Goal: Check status: Check status

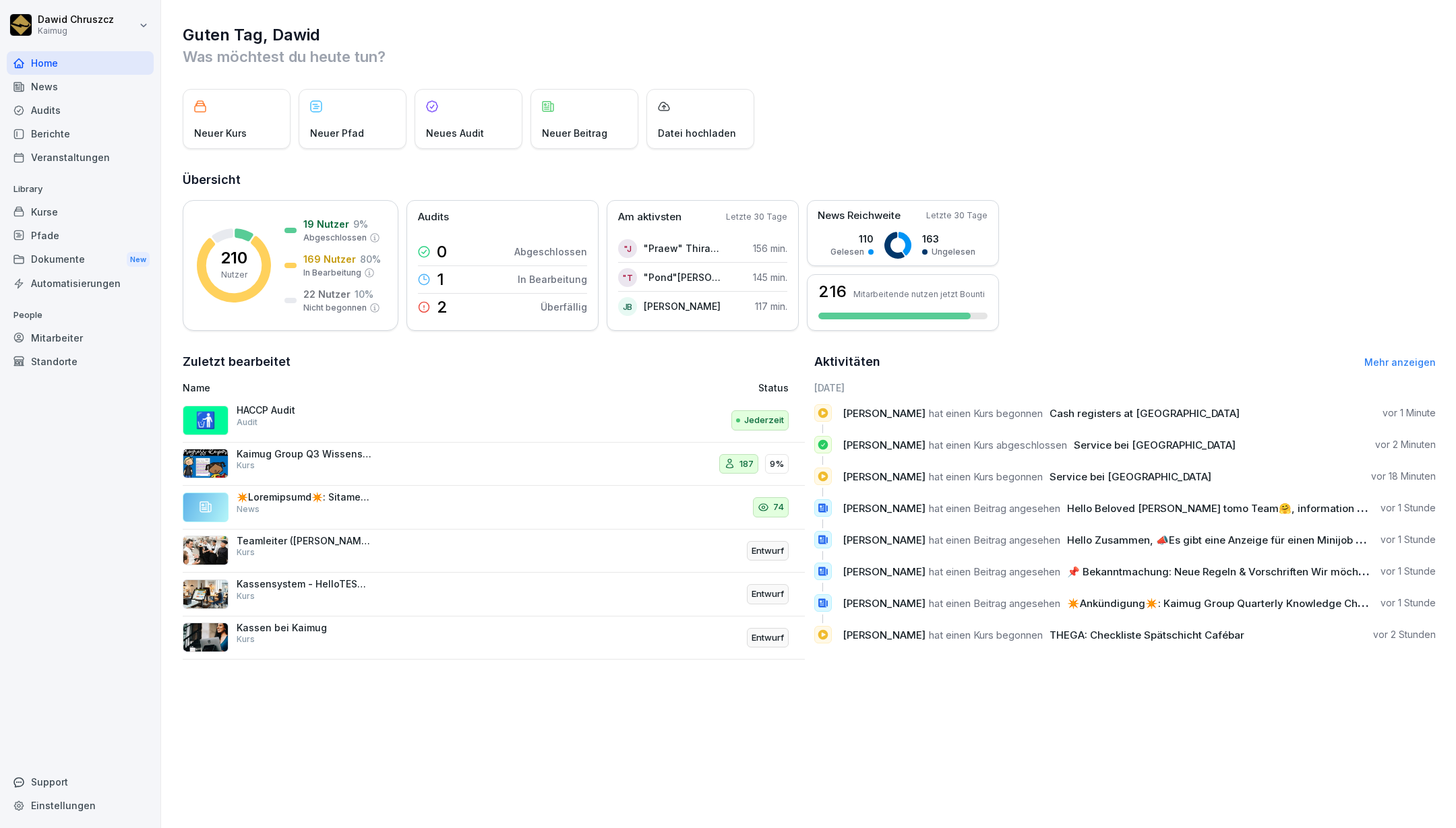
click at [58, 108] on div "Audits" at bounding box center [81, 110] width 147 height 23
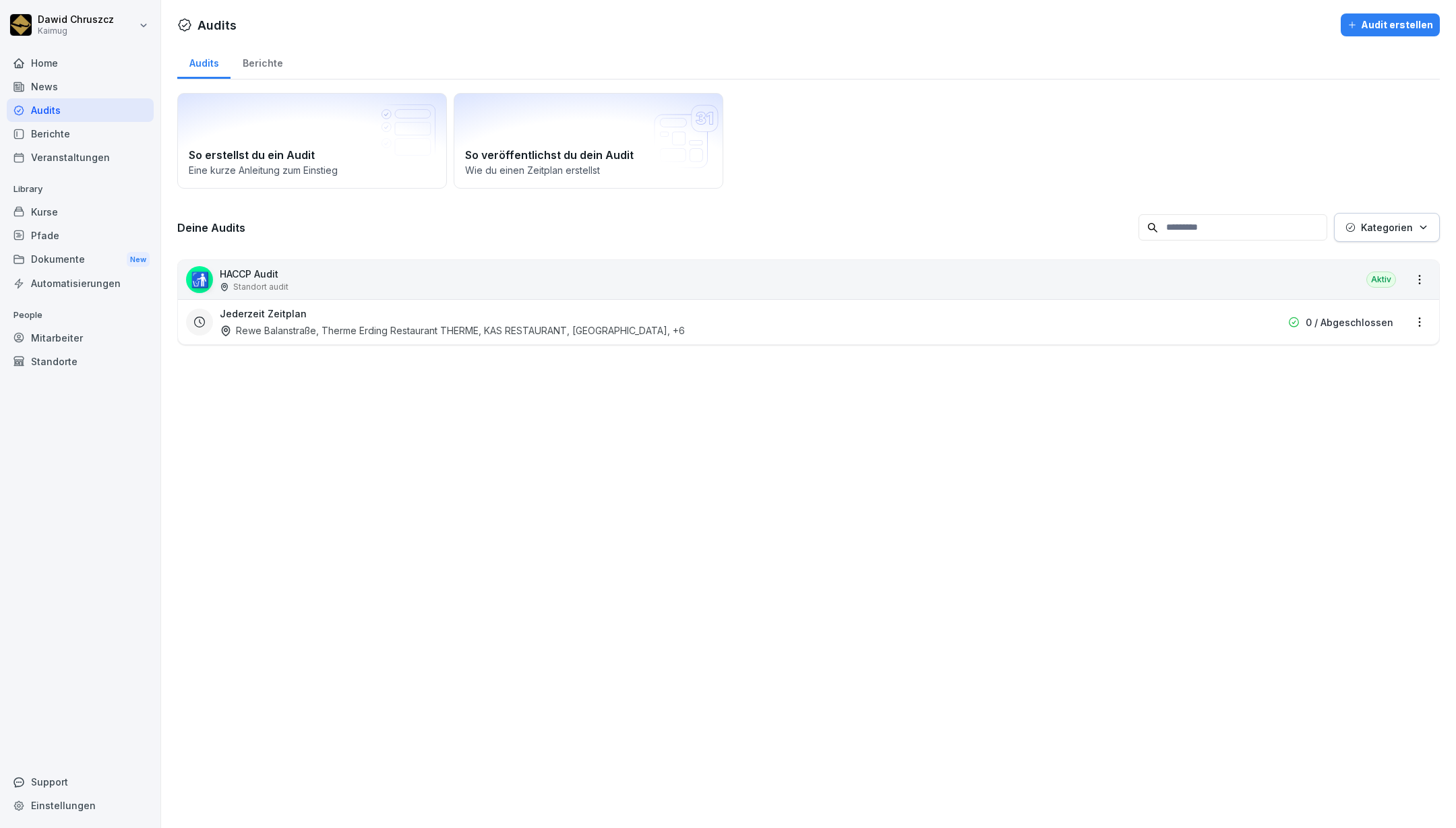
click at [365, 328] on div "Rewe Balanstraße, Therme Erding Restaurant THERME, KAS RESTAURANT, [GEOGRAPHIC_…" at bounding box center [452, 331] width 465 height 14
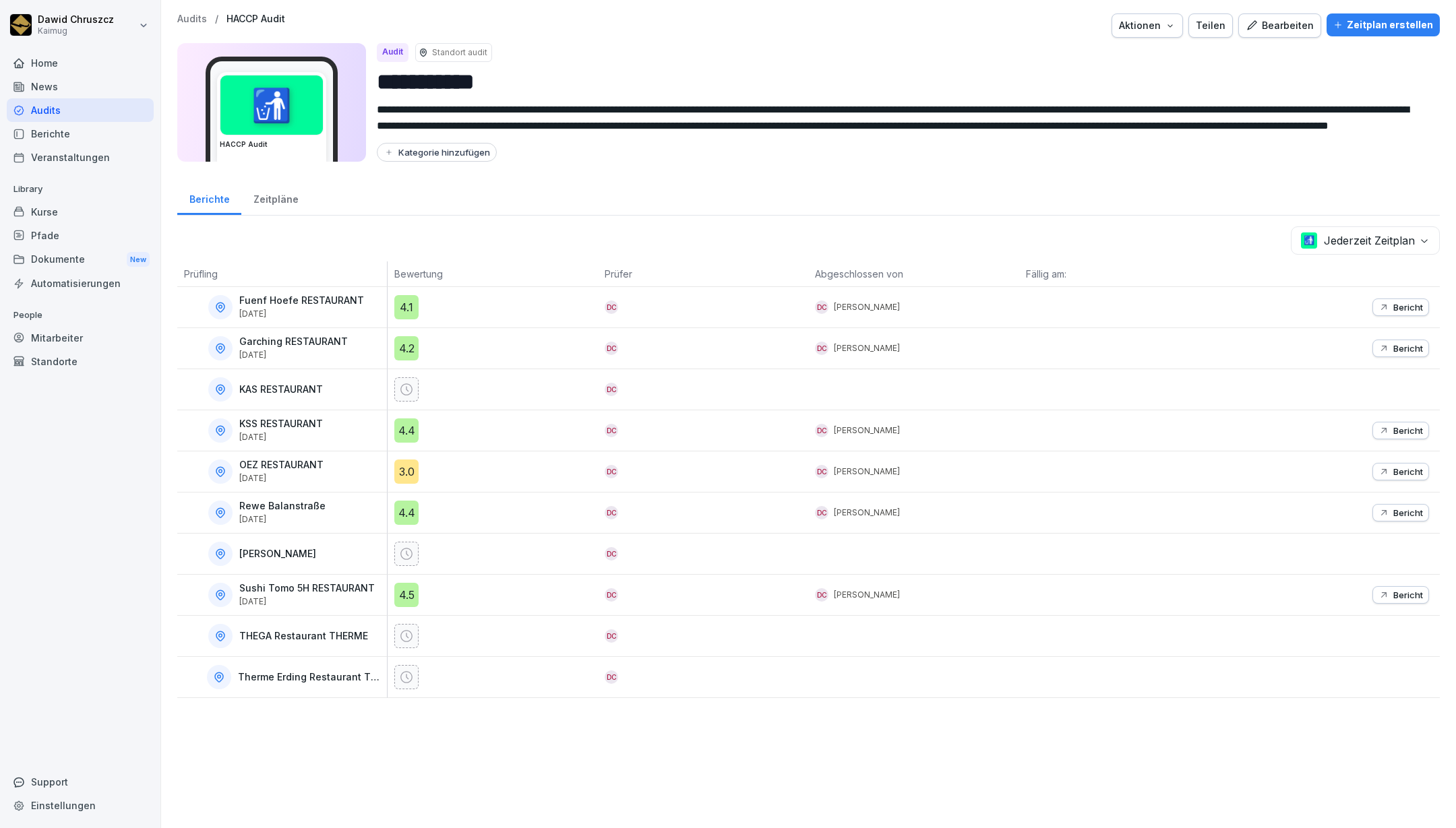
click at [1399, 467] on p "Bericht" at bounding box center [1408, 472] width 30 height 11
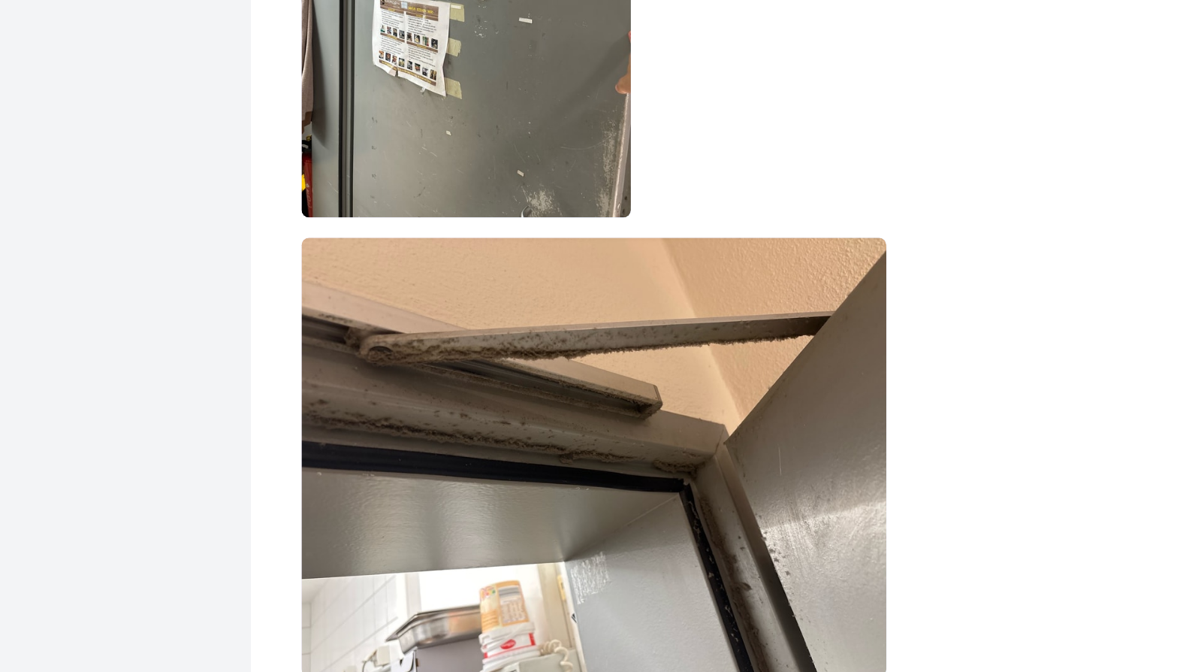
scroll to position [1785, 0]
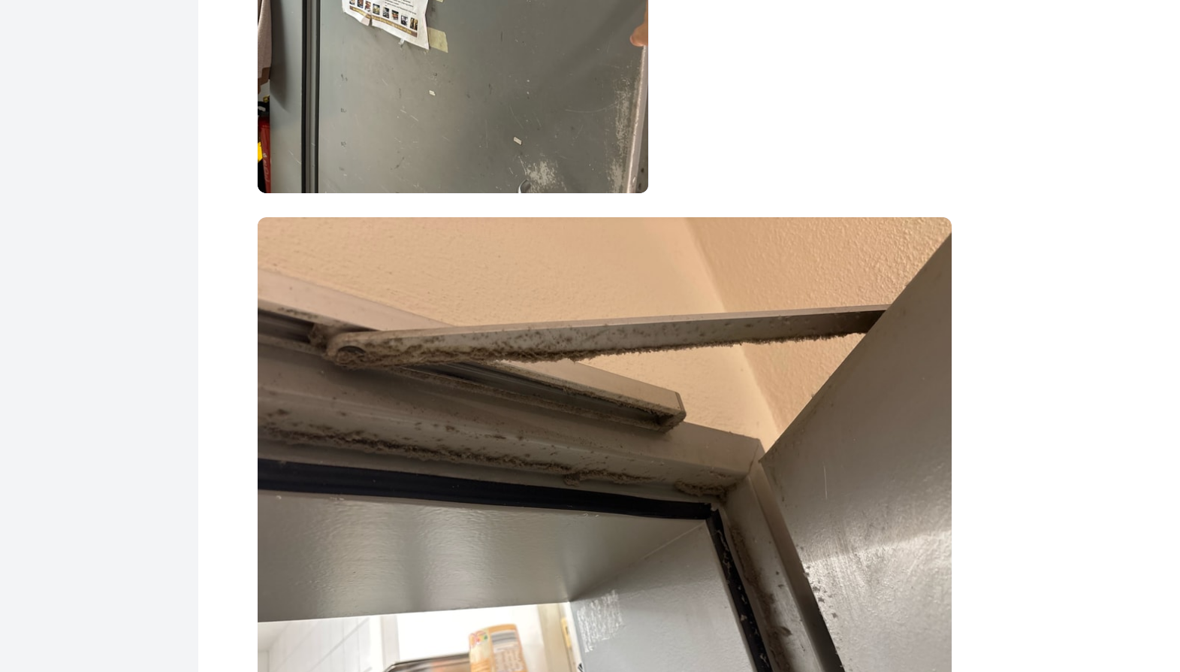
click at [682, 340] on img at bounding box center [584, 419] width 351 height 263
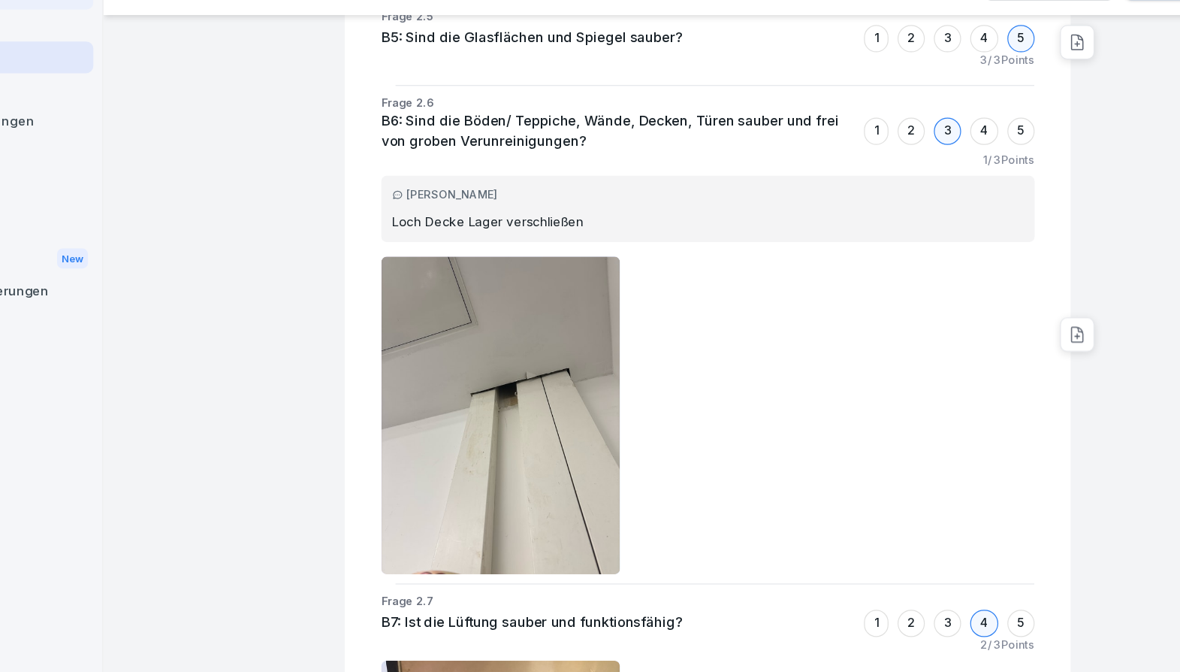
scroll to position [3612, 0]
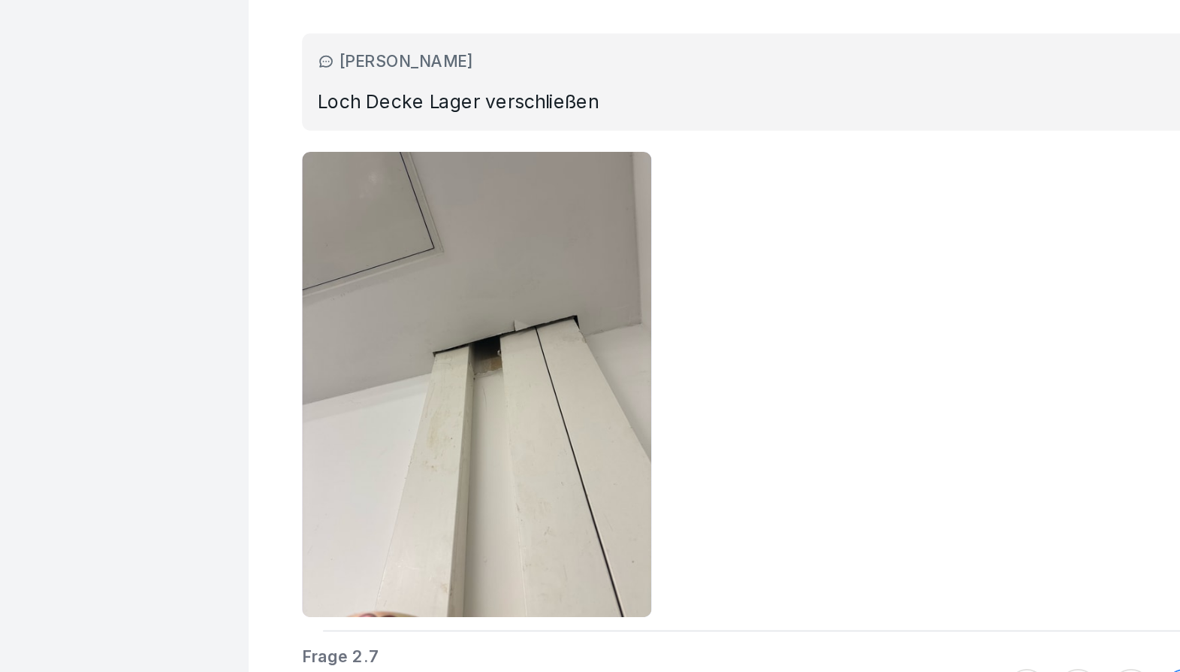
click at [521, 394] on img at bounding box center [508, 411] width 198 height 263
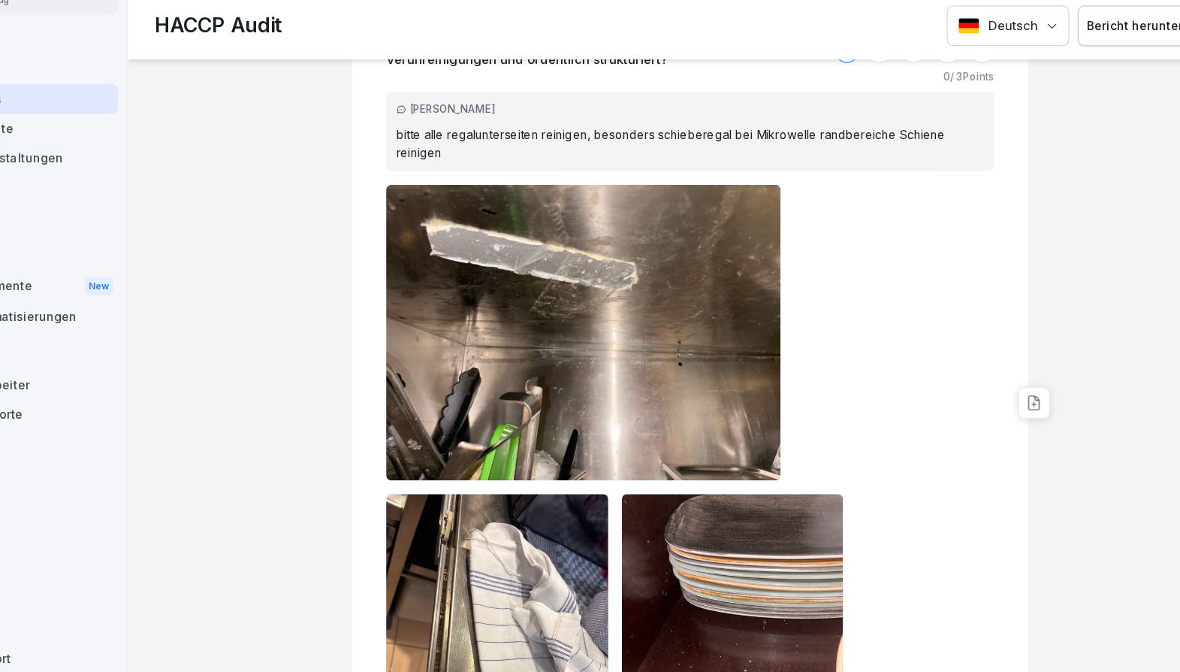
scroll to position [4521, 0]
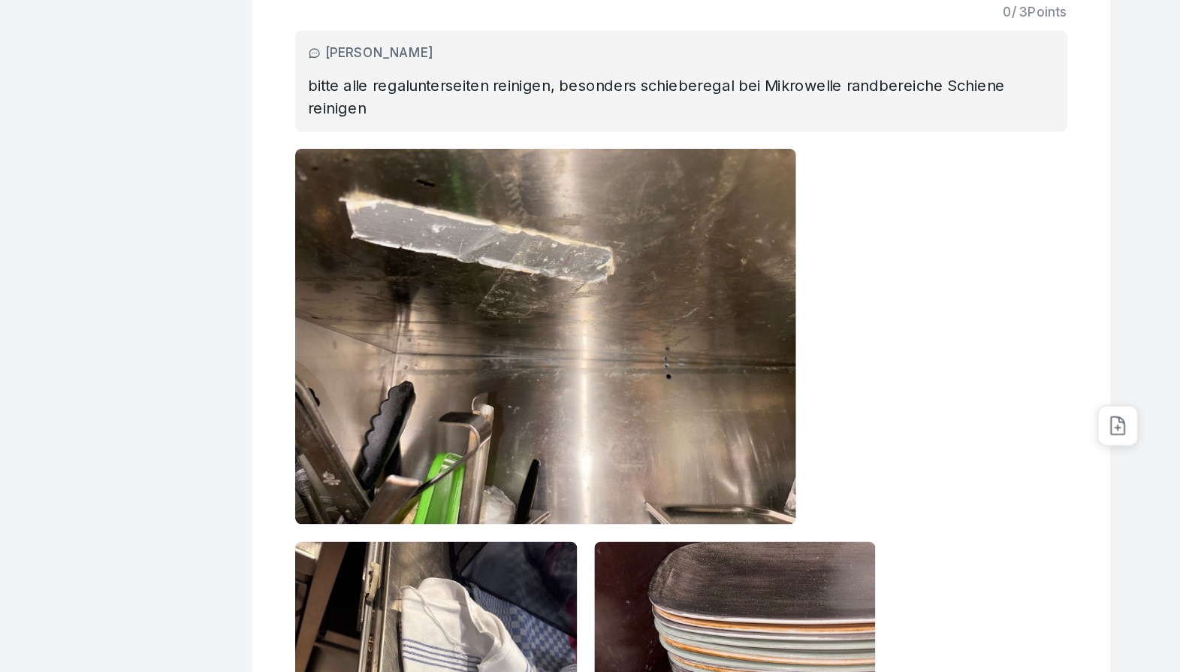
click at [742, 238] on img at bounding box center [584, 336] width 351 height 263
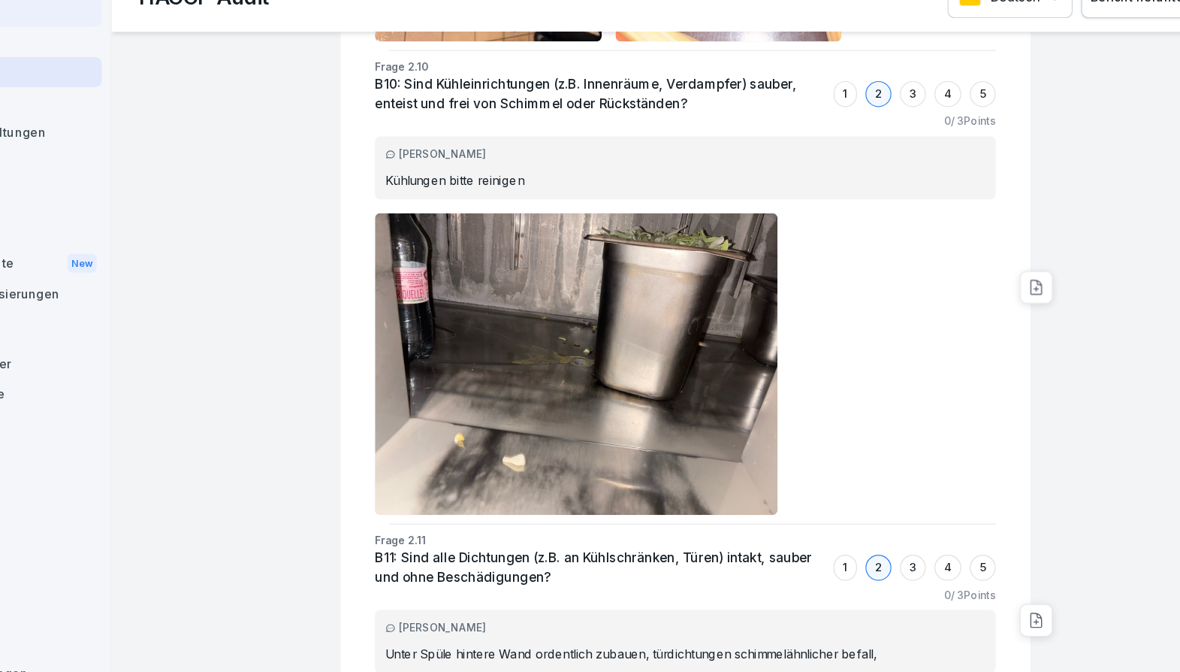
scroll to position [5168, 0]
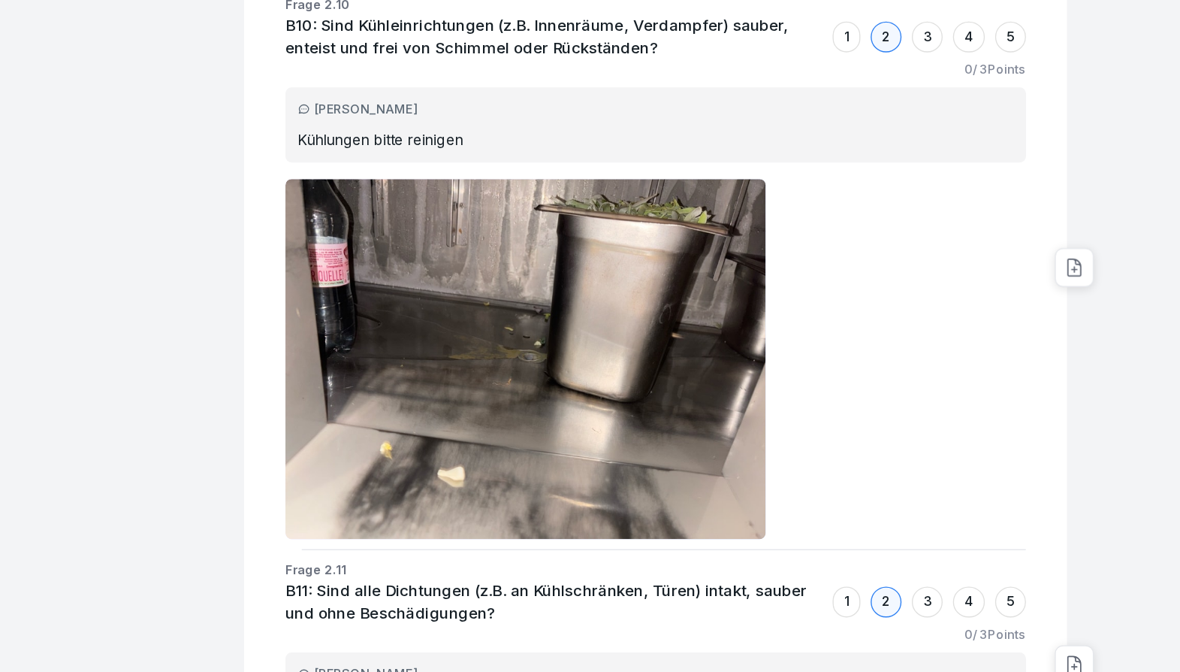
click at [639, 478] on img at bounding box center [584, 377] width 351 height 263
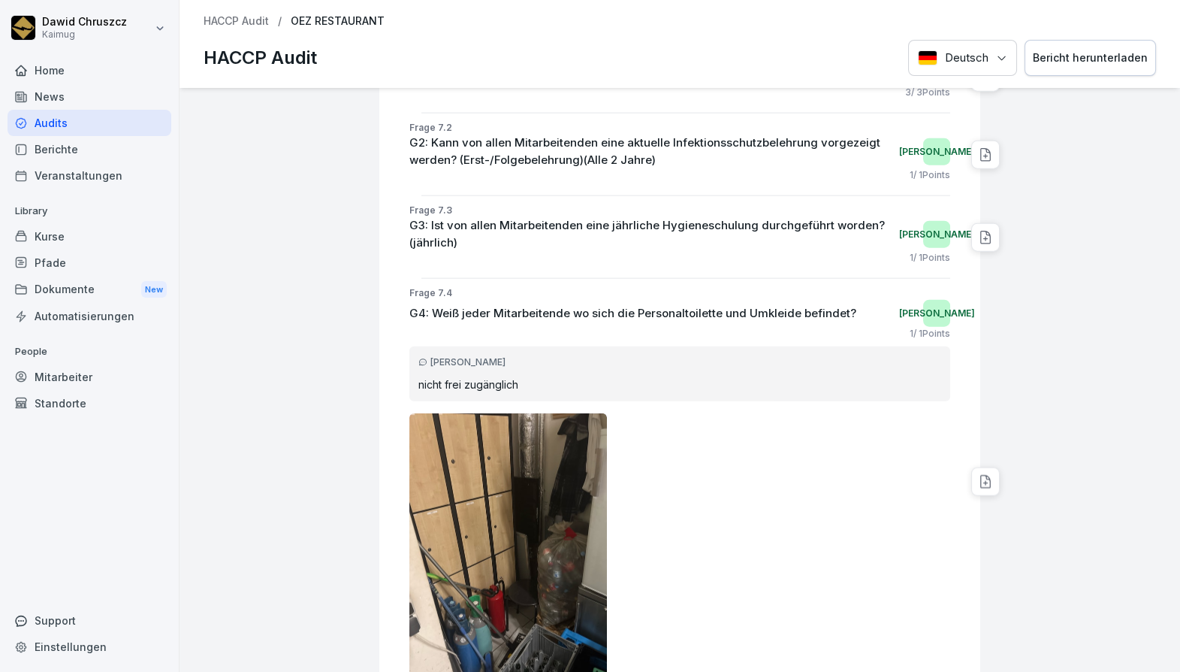
scroll to position [21506, 0]
